Goal: Task Accomplishment & Management: Manage account settings

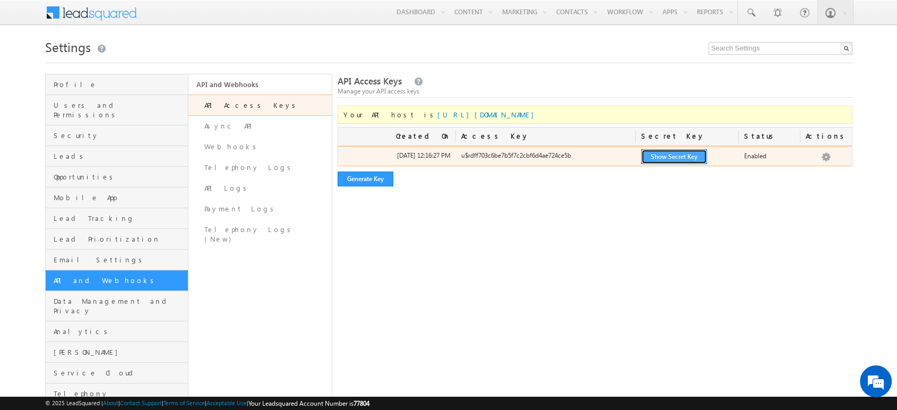
click at [673, 155] on button "Show Secret Key" at bounding box center [674, 156] width 66 height 15
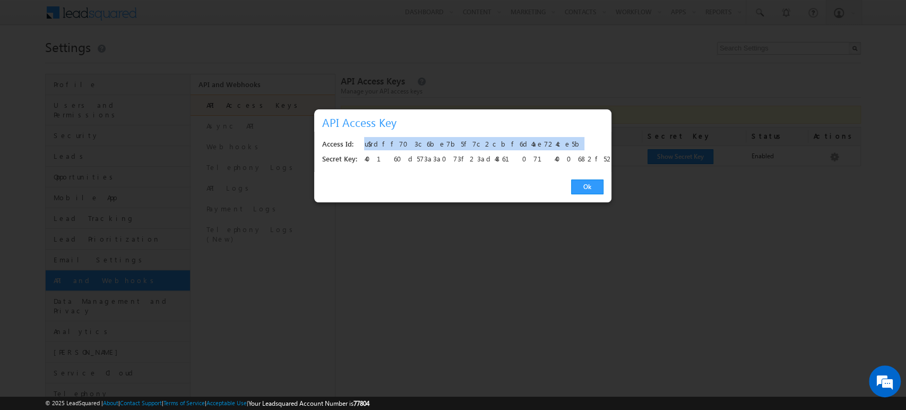
drag, startPoint x: 485, startPoint y: 143, endPoint x: 364, endPoint y: 148, distance: 121.7
click at [364, 148] on div "u$rdff703c6be7b5f7c2cbf6d4ae724ce5b" at bounding box center [480, 144] width 233 height 15
copy div "u$rdff703c6be7b5f7c2cbf6d4ae724ce5b"
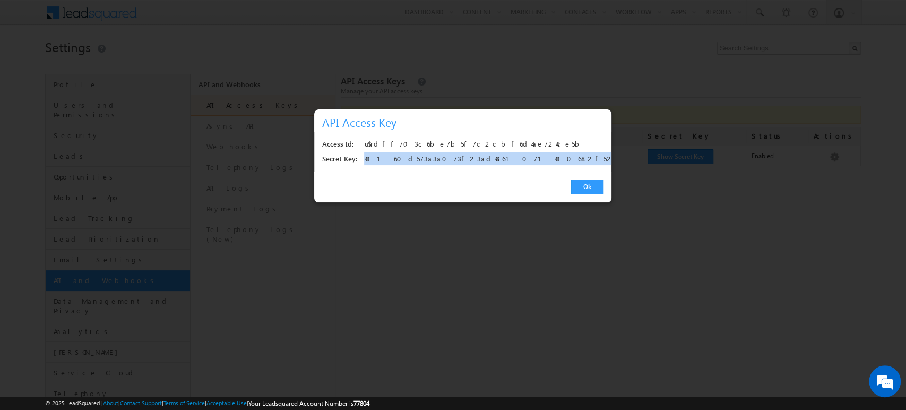
drag, startPoint x: 514, startPoint y: 158, endPoint x: 365, endPoint y: 161, distance: 148.7
click at [365, 161] on div "40160d573a3a073f23ad4861071400682f524efa" at bounding box center [480, 159] width 233 height 15
copy div "40160d573a3a073f23ad4861071400682f524efa"
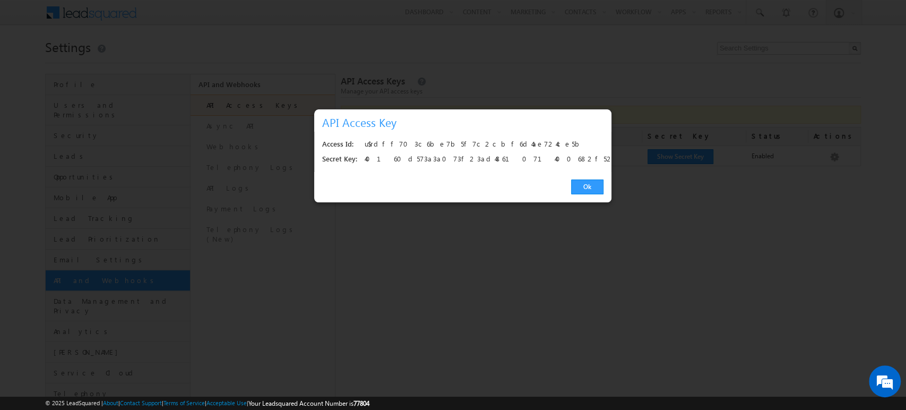
click at [591, 131] on h3 "API Access Key" at bounding box center [465, 122] width 286 height 19
click at [592, 186] on link "Ok" at bounding box center [587, 186] width 32 height 15
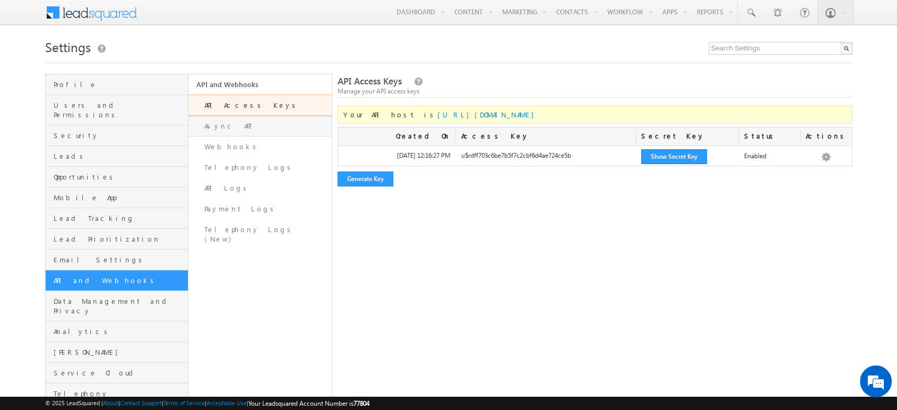
click at [279, 123] on link "Async API" at bounding box center [260, 126] width 143 height 21
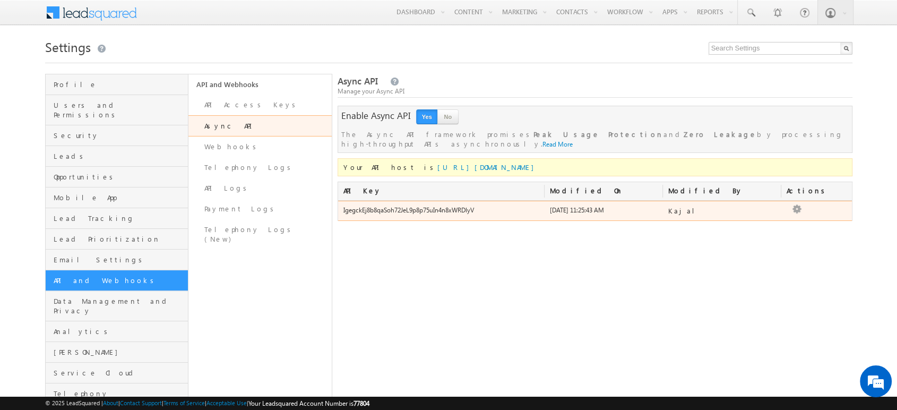
drag, startPoint x: 480, startPoint y: 199, endPoint x: 343, endPoint y: 204, distance: 136.6
click at [343, 206] on div "IgegckEj8b8qaSoh72JeL9p8p75uIn4n8xWRDlyV" at bounding box center [441, 213] width 207 height 15
copy div "IgegckEj8b8qaSoh72JeL9p8p75uIn4n8xWRDlyV"
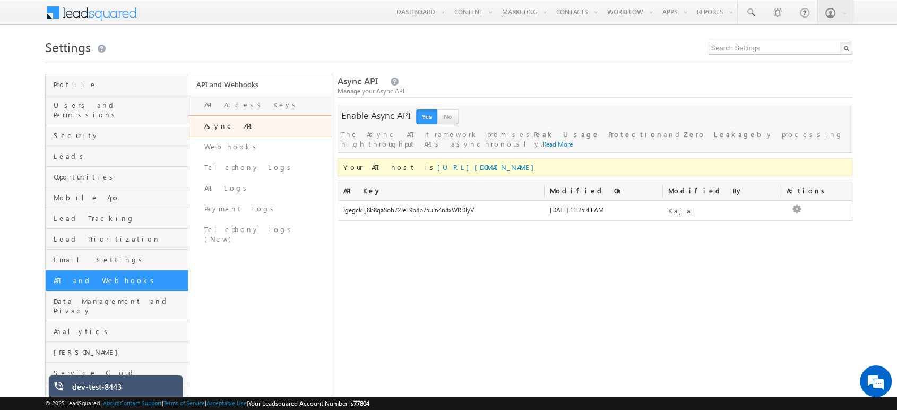
click at [266, 102] on link "API Access Keys" at bounding box center [260, 105] width 143 height 21
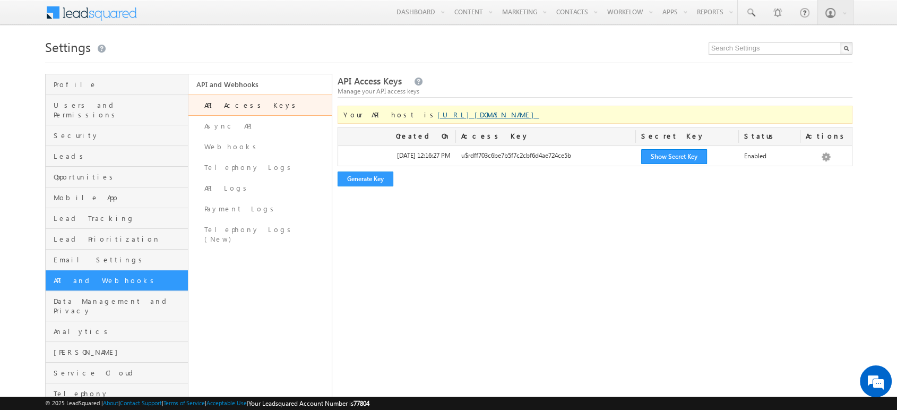
drag, startPoint x: 391, startPoint y: 114, endPoint x: 468, endPoint y: 114, distance: 77.0
click at [468, 114] on span "Your API host is https://api-in21.leadsquared.com/v2/" at bounding box center [442, 114] width 196 height 9
click at [557, 96] on div "Manage your API access keys" at bounding box center [595, 92] width 515 height 10
drag, startPoint x: 391, startPoint y: 114, endPoint x: 492, endPoint y: 115, distance: 100.9
click at [492, 115] on span "Your API host is https://api-in21.leadsquared.com/v2/" at bounding box center [442, 114] width 196 height 9
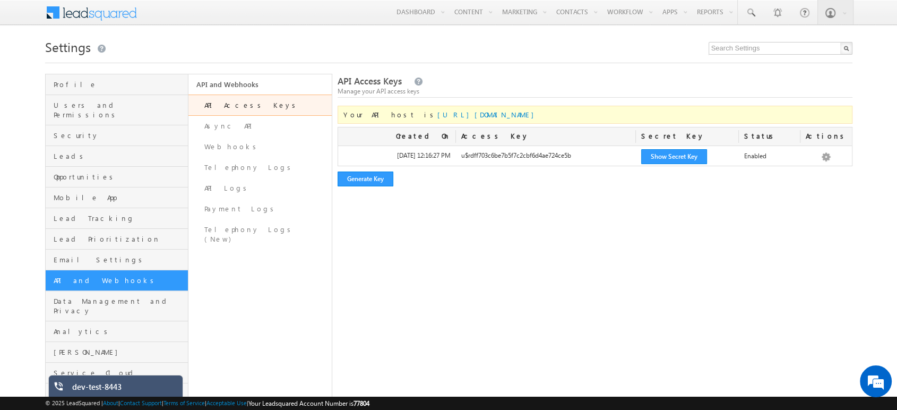
copy span "https://api-in21.leadsquared.com"
